Goal: Information Seeking & Learning: Check status

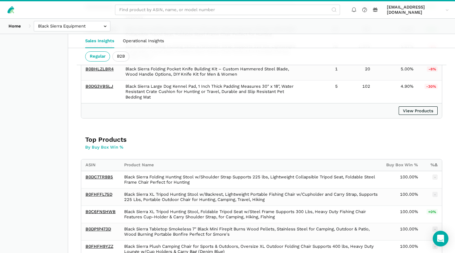
scroll to position [672, 0]
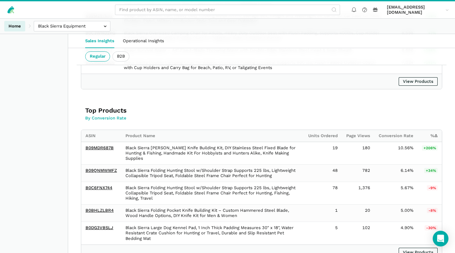
click at [19, 24] on link "Home" at bounding box center [14, 26] width 21 height 11
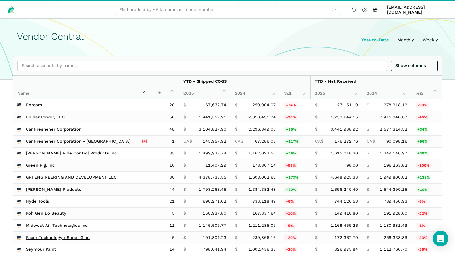
scroll to position [106, 0]
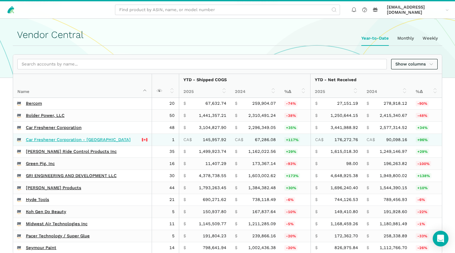
click at [51, 141] on link "Car Freshener Corporation - [GEOGRAPHIC_DATA]" at bounding box center [78, 139] width 105 height 5
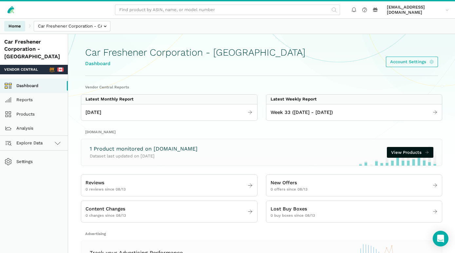
click at [19, 27] on link "Home" at bounding box center [14, 26] width 21 height 11
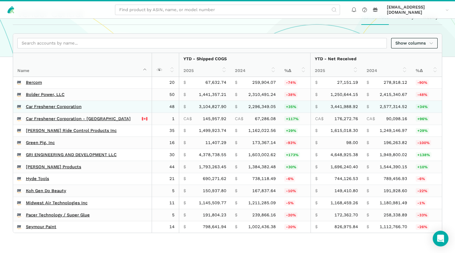
scroll to position [141, 0]
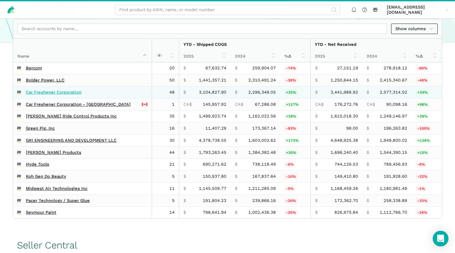
click at [63, 94] on link "Car Freshener Corporation" at bounding box center [54, 92] width 56 height 5
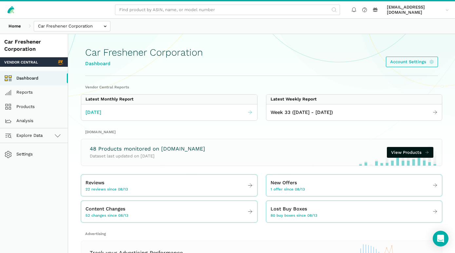
click at [90, 111] on span "[DATE]" at bounding box center [93, 113] width 16 height 8
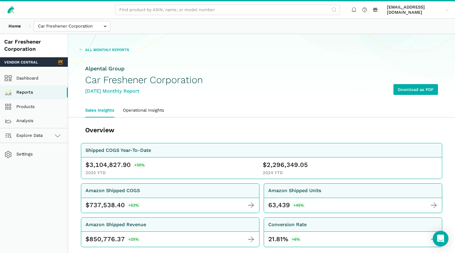
click at [117, 48] on span "All Monthly Reports" at bounding box center [107, 49] width 44 height 5
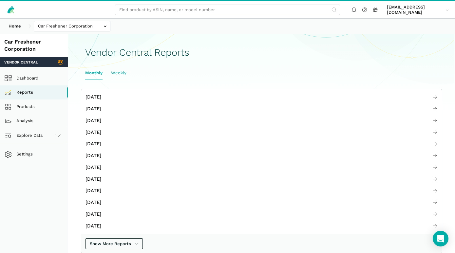
click at [116, 73] on link "Weekly" at bounding box center [119, 73] width 24 height 14
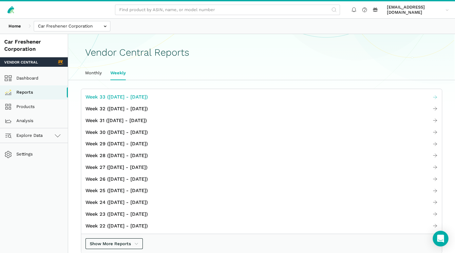
click at [118, 97] on span "Week 33 (08.10 - 08.16.25)" at bounding box center [116, 97] width 62 height 8
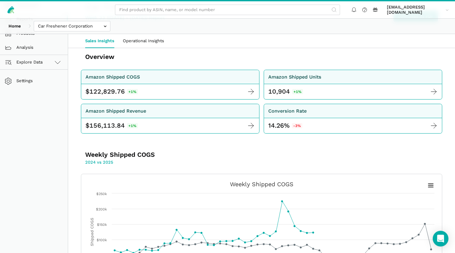
scroll to position [35, 0]
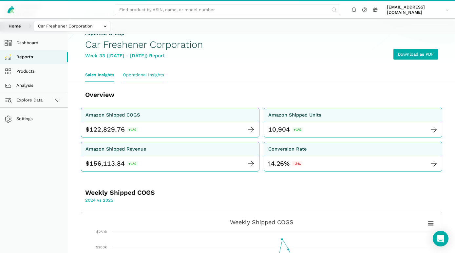
click at [148, 77] on link "Operational Insights" at bounding box center [144, 75] width 50 height 14
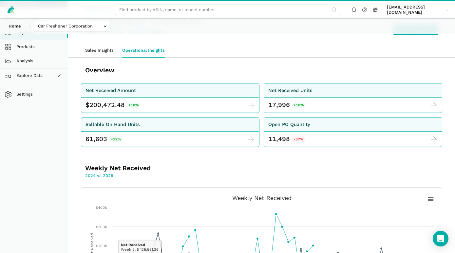
scroll to position [26, 0]
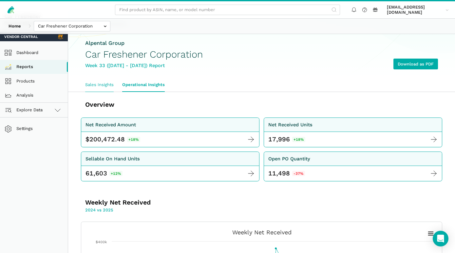
click at [103, 85] on link "Sales Insights" at bounding box center [99, 85] width 37 height 14
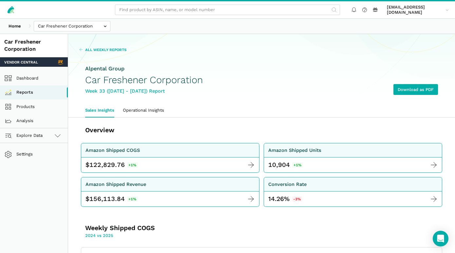
click at [102, 49] on span "All Weekly Reports" at bounding box center [105, 49] width 41 height 5
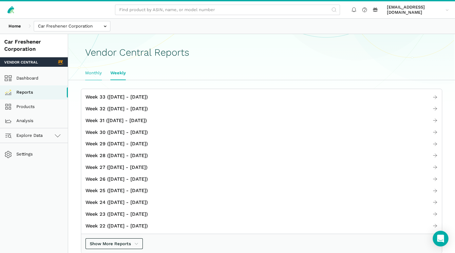
click at [91, 71] on link "Monthly" at bounding box center [93, 73] width 25 height 14
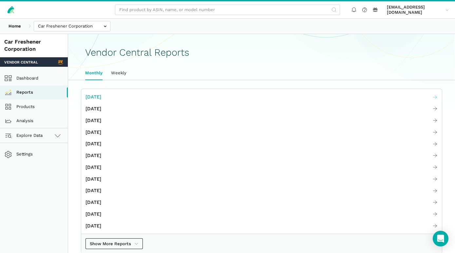
click at [101, 96] on span "[DATE]" at bounding box center [93, 97] width 16 height 8
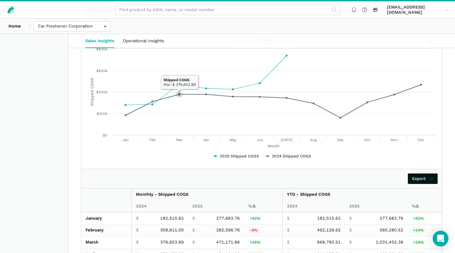
scroll to position [955, 0]
